Goal: Obtain resource: Obtain resource

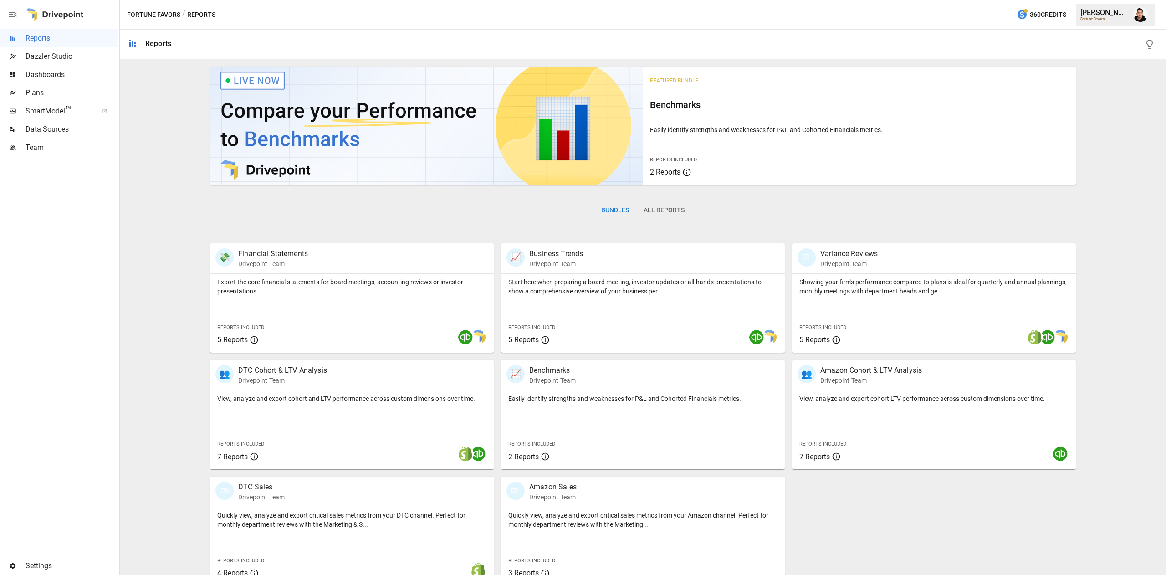
click at [55, 89] on span "Plans" at bounding box center [72, 92] width 92 height 11
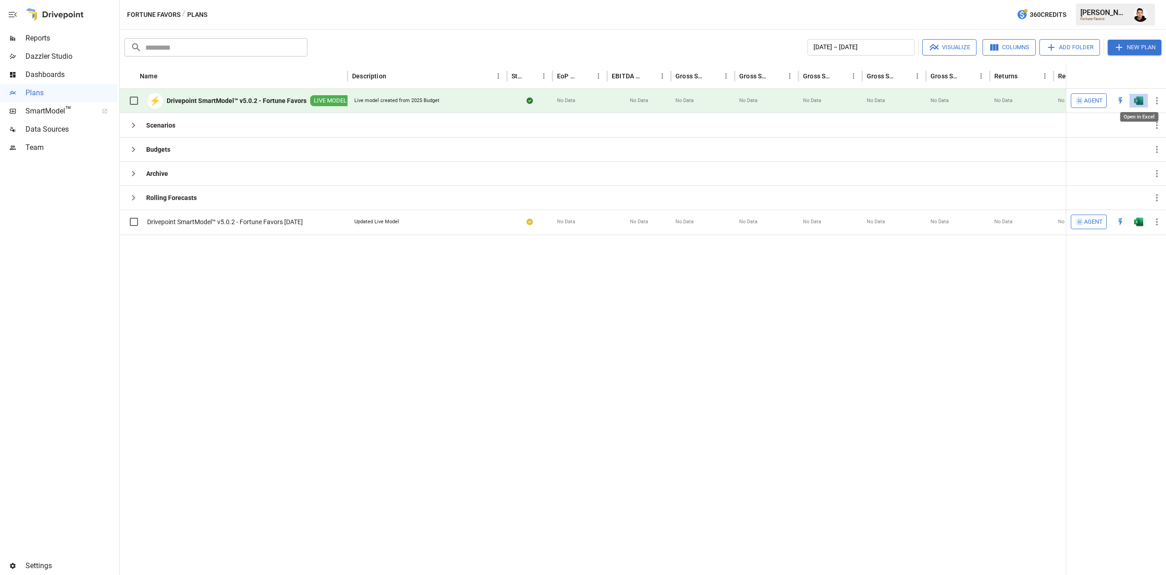
click at [1139, 100] on img "Open in Excel" at bounding box center [1138, 100] width 9 height 9
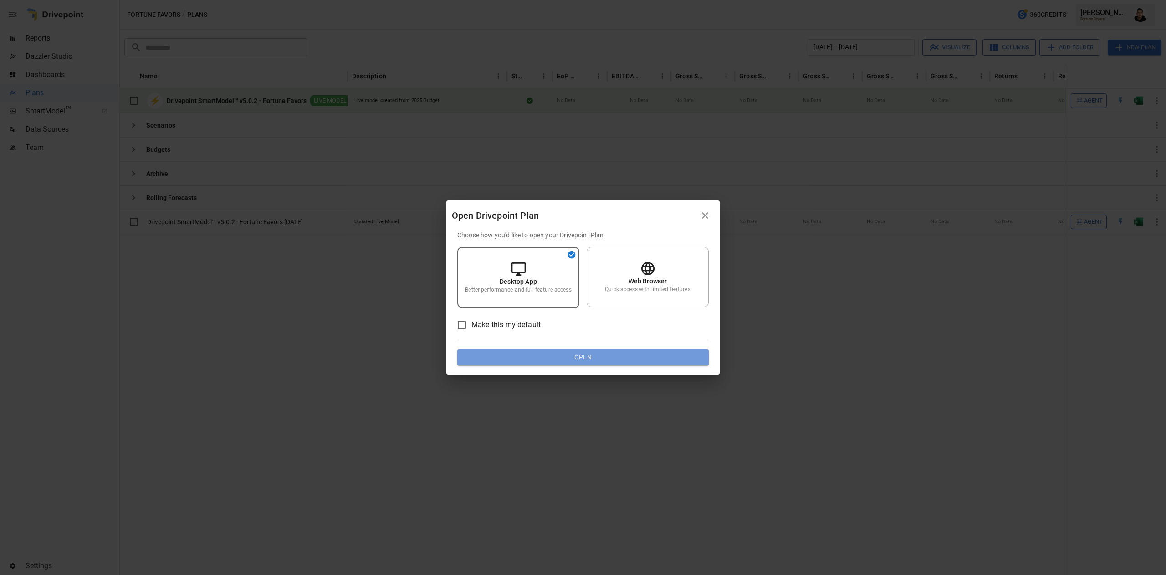
click at [602, 360] on button "Open" at bounding box center [582, 357] width 251 height 16
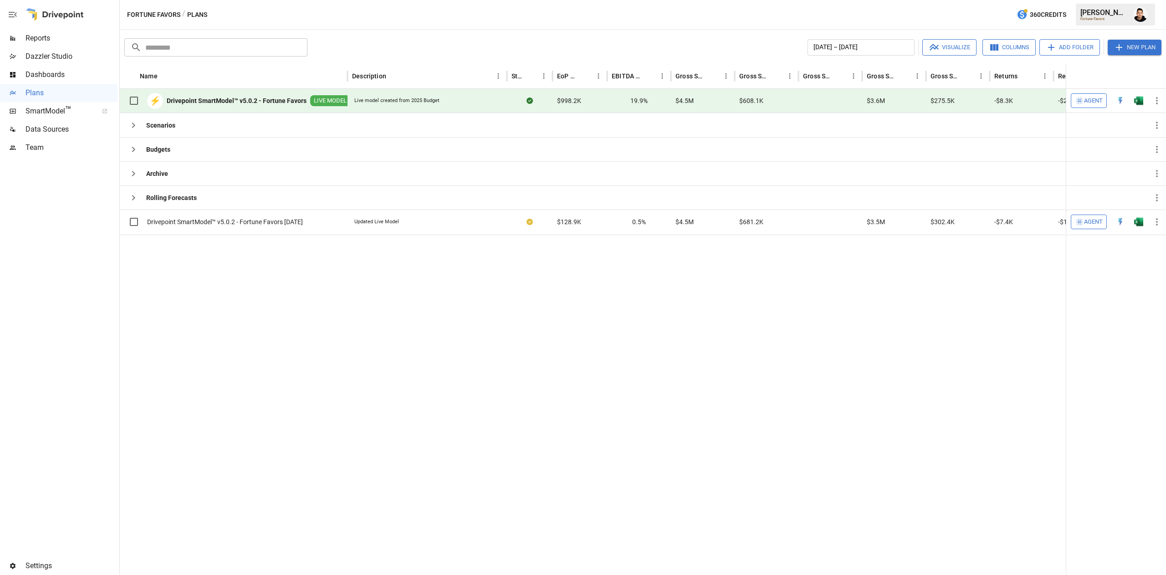
click at [1140, 105] on button "button" at bounding box center [1138, 101] width 29 height 14
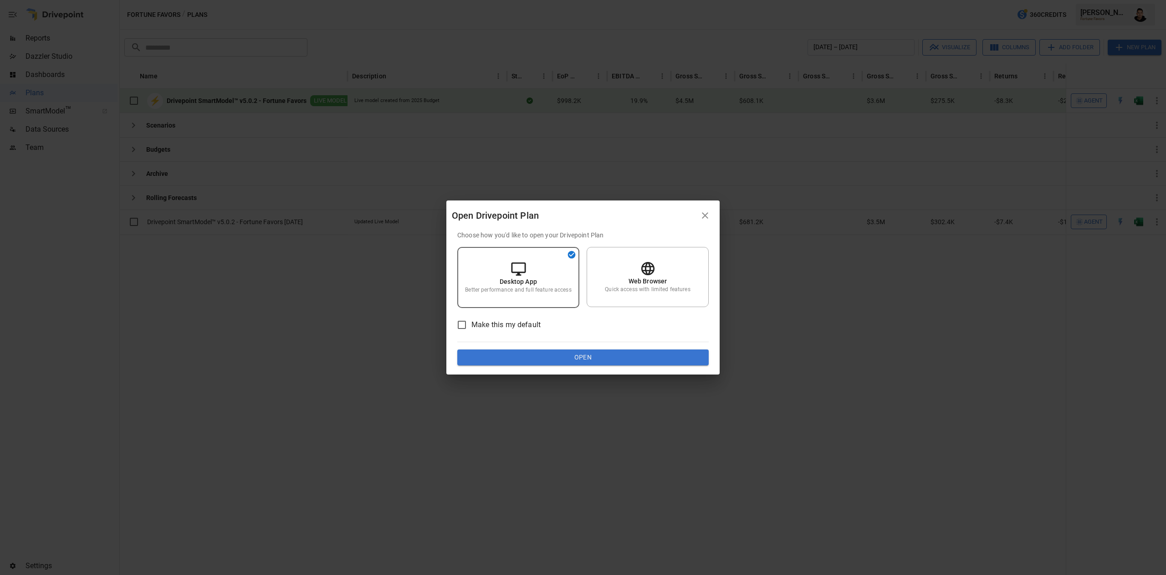
click at [605, 370] on div "Choose how you'd like to open your Drivepoint Plan Desktop App Better performan…" at bounding box center [582, 303] width 273 height 144
click at [605, 368] on div "Choose how you'd like to open your Drivepoint Plan Desktop App Better performan…" at bounding box center [582, 303] width 273 height 144
click at [602, 355] on button "Open" at bounding box center [582, 357] width 251 height 16
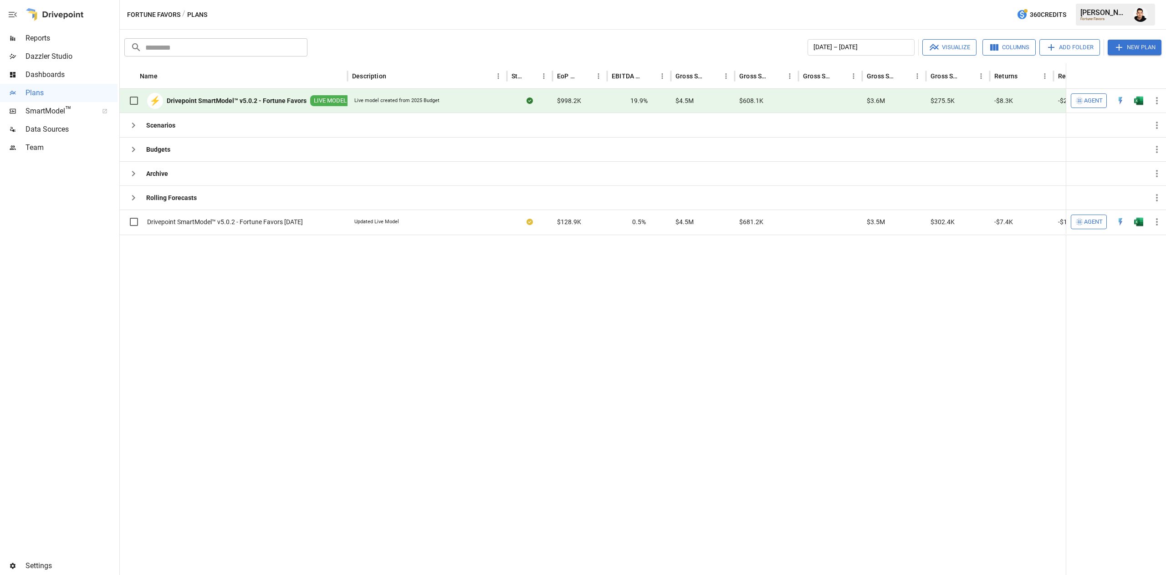
click at [1139, 92] on div at bounding box center [1139, 101] width 18 height 24
click at [1133, 107] on button "button" at bounding box center [1138, 101] width 29 height 14
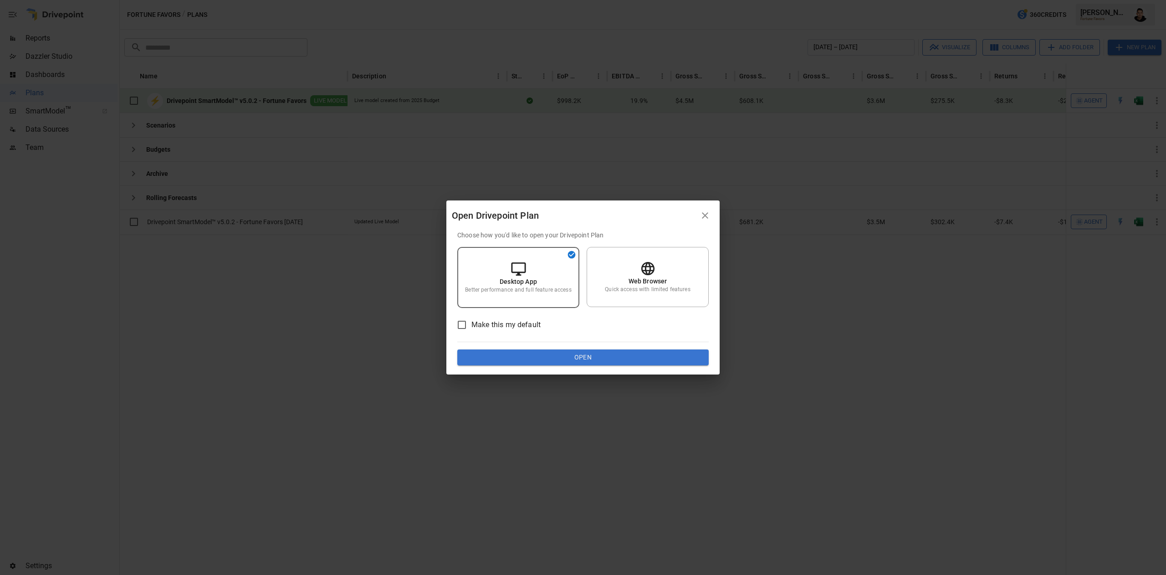
click at [545, 351] on button "Open" at bounding box center [582, 357] width 251 height 16
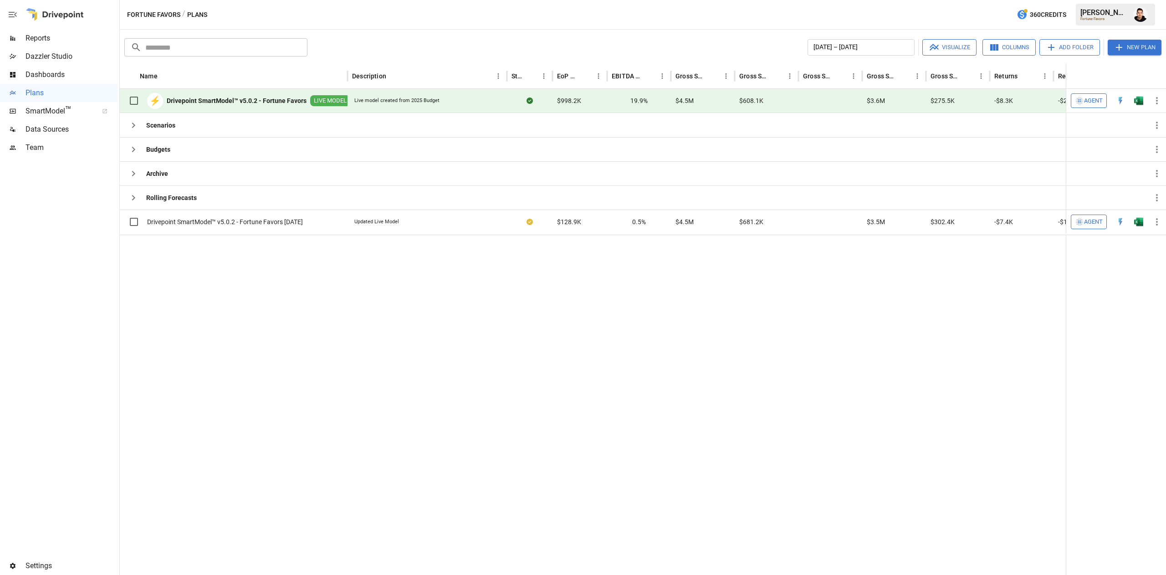
click at [1134, 98] on img "Open in Excel" at bounding box center [1138, 100] width 9 height 9
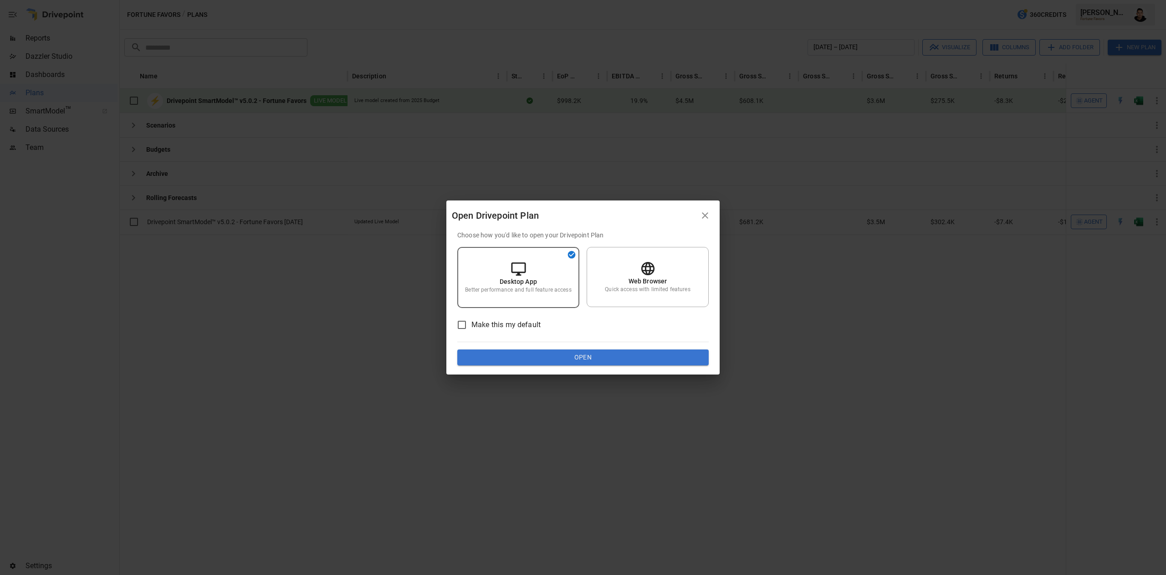
click at [600, 344] on div "Choose how you'd like to open your Drivepoint Plan Desktop App Better performan…" at bounding box center [582, 298] width 251 height 135
click at [579, 355] on button "Open" at bounding box center [582, 357] width 251 height 16
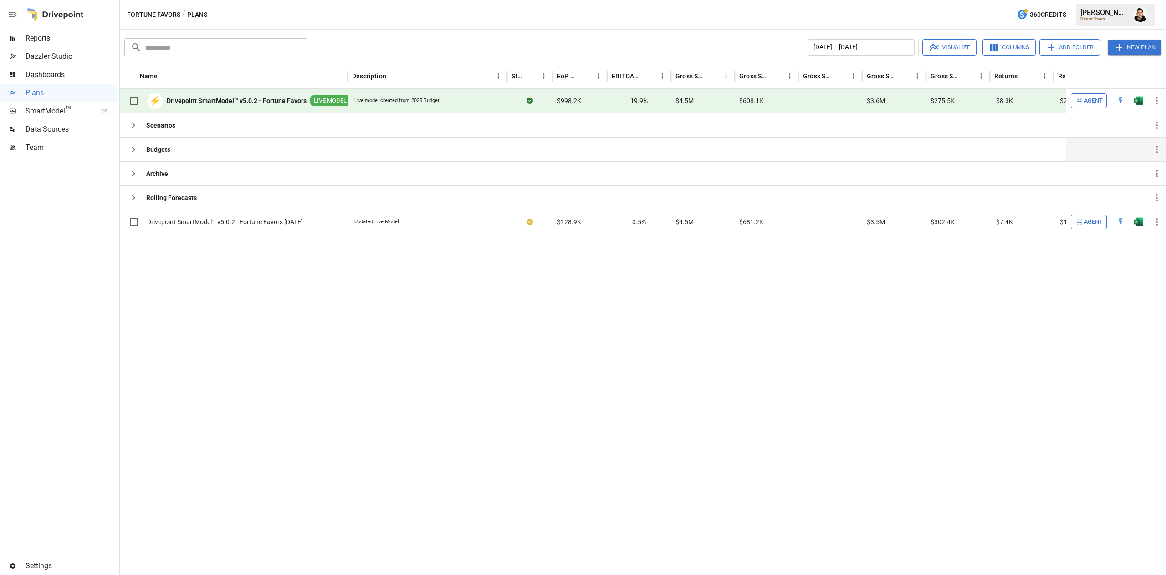
click at [132, 149] on icon "button" at bounding box center [133, 149] width 11 height 11
click at [138, 151] on icon "button" at bounding box center [133, 149] width 11 height 11
